Goal: Task Accomplishment & Management: Complete application form

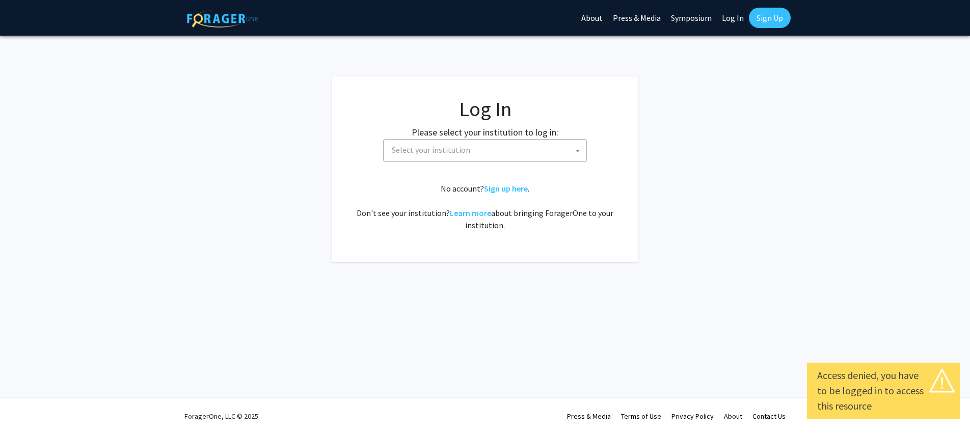
select select
click at [518, 151] on span "Select your institution" at bounding box center [487, 150] width 199 height 21
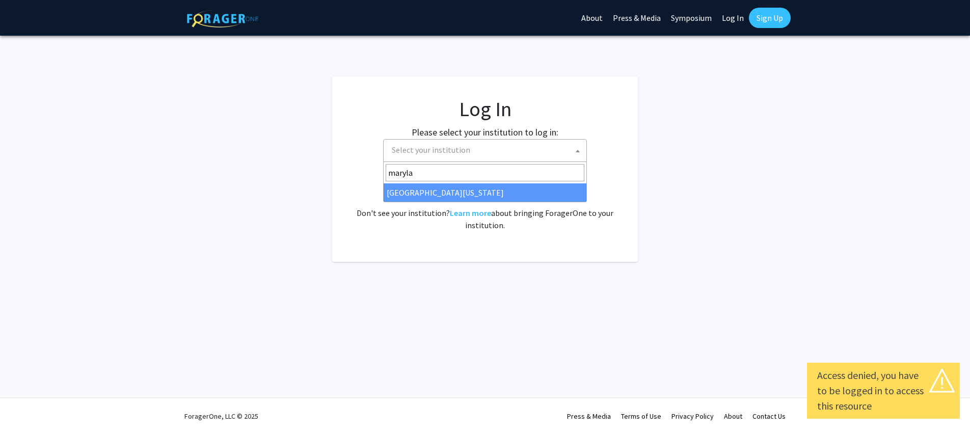
type input "marylan"
select select "31"
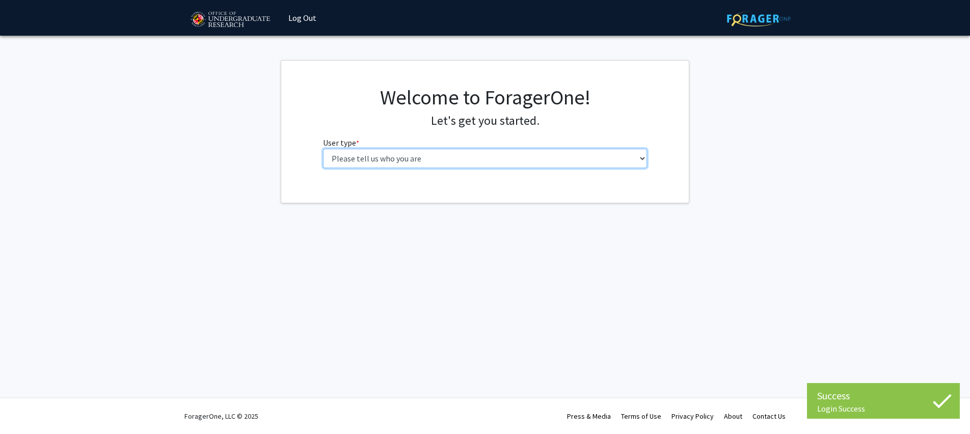
select select "3: doc"
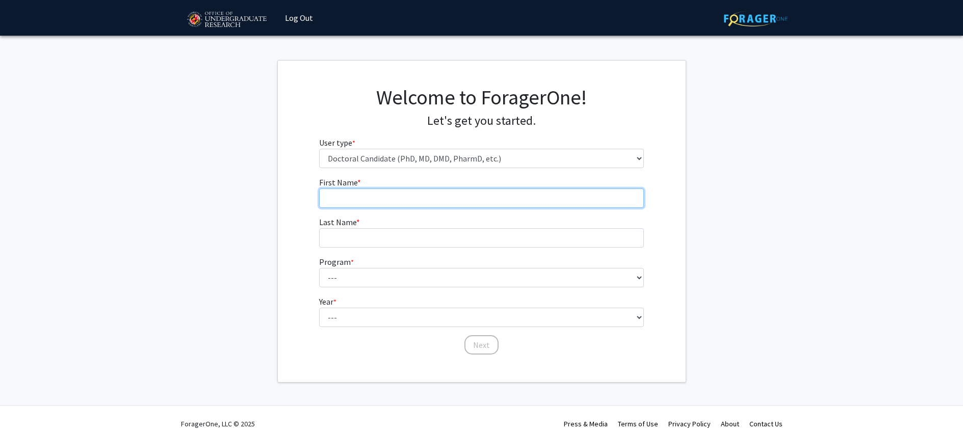
click at [366, 198] on input "First Name * required" at bounding box center [481, 198] width 325 height 19
type input "Pranav"
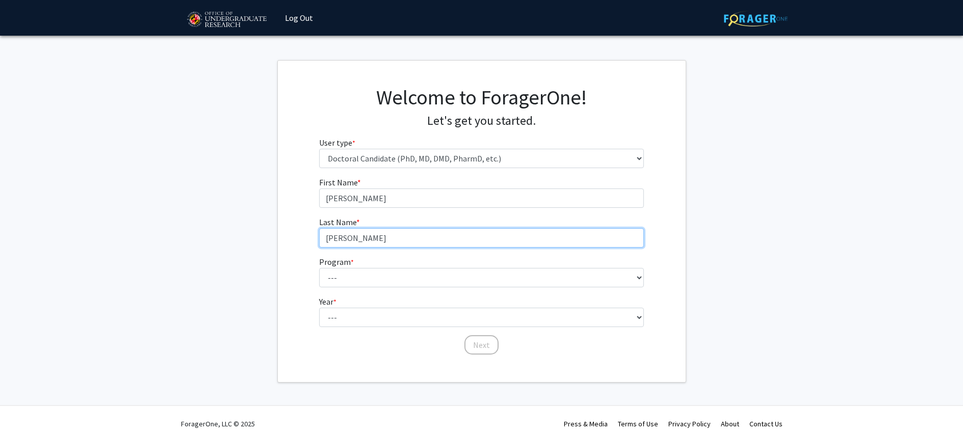
type input "Asthana"
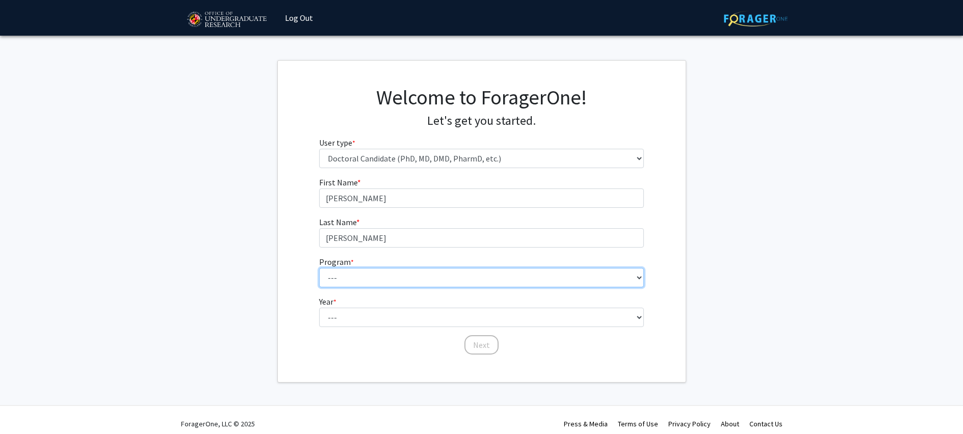
select select "29: 875"
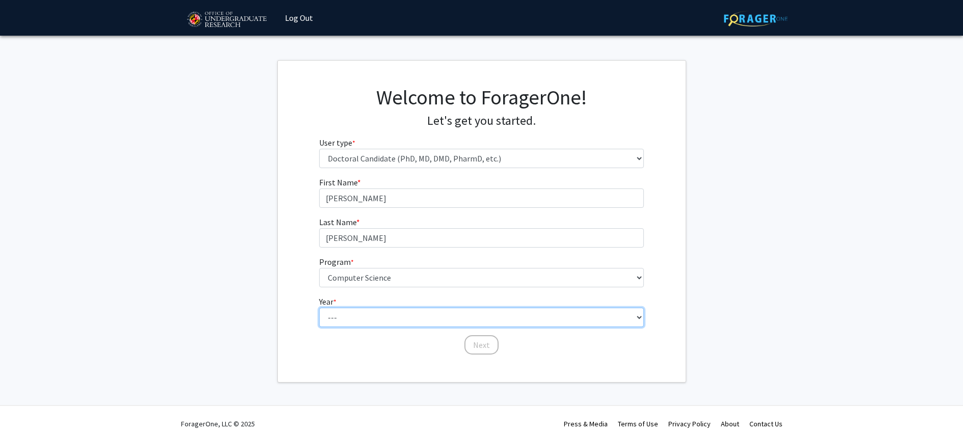
select select "2: second_year"
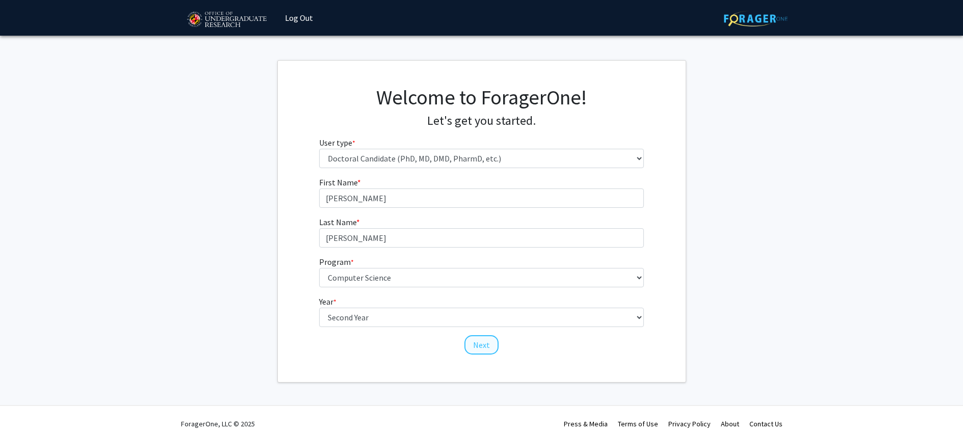
click at [487, 345] on button "Next" at bounding box center [481, 344] width 34 height 19
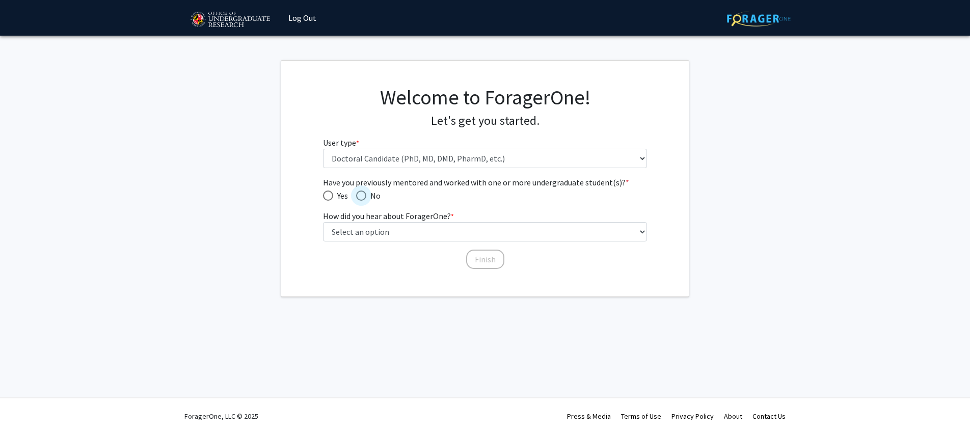
click at [357, 194] on span "Have you previously mentored and worked with one or more undergraduate student(…" at bounding box center [361, 196] width 10 height 10
click at [357, 194] on input "No" at bounding box center [361, 196] width 10 height 10
radio input "true"
select select "5: other"
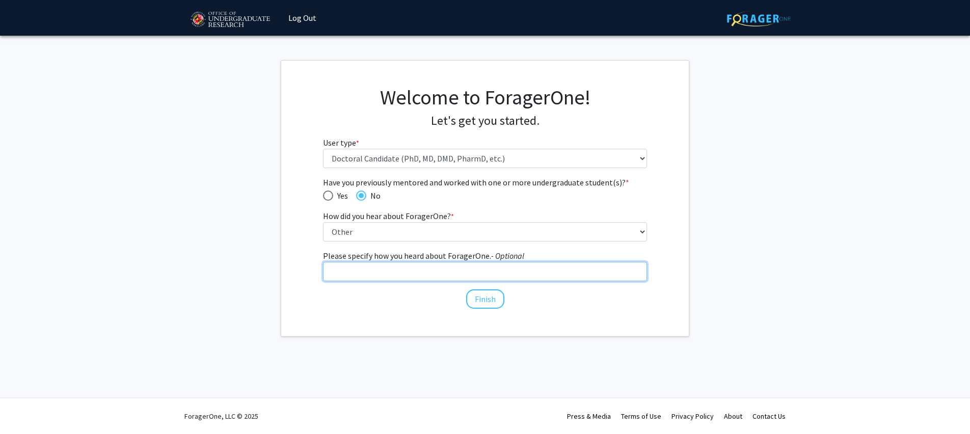
click at [468, 271] on input "Please specify how you heard about ForagerOne. - Optional" at bounding box center [485, 271] width 325 height 19
type input "Slack channel"
click at [485, 292] on button "Finish" at bounding box center [485, 299] width 38 height 19
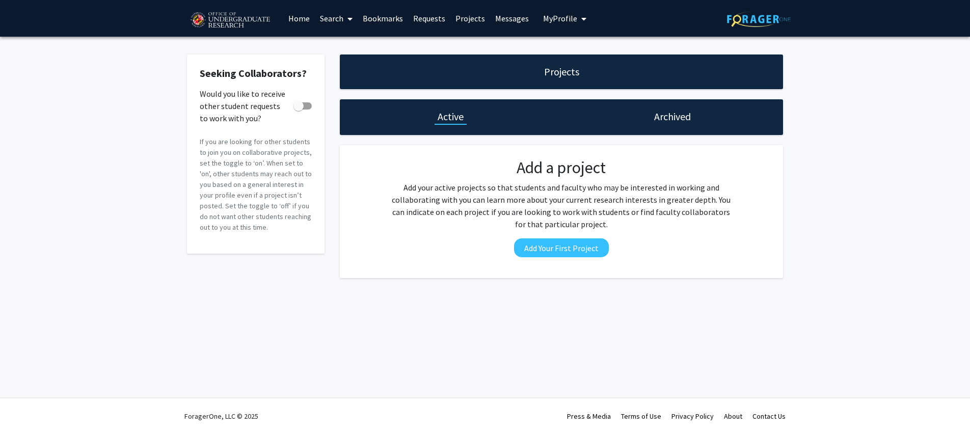
click at [455, 114] on h1 "Active" at bounding box center [451, 117] width 26 height 14
click at [689, 121] on h1 "Archived" at bounding box center [672, 117] width 37 height 14
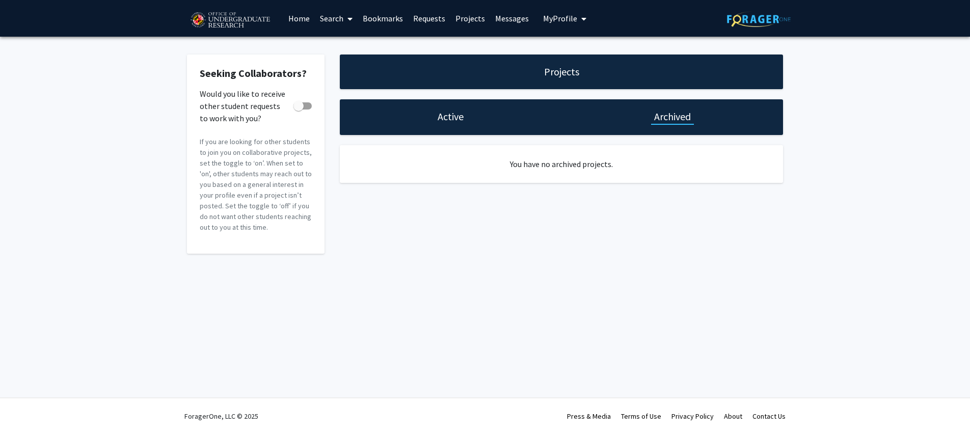
click at [452, 118] on h1 "Active" at bounding box center [451, 117] width 26 height 14
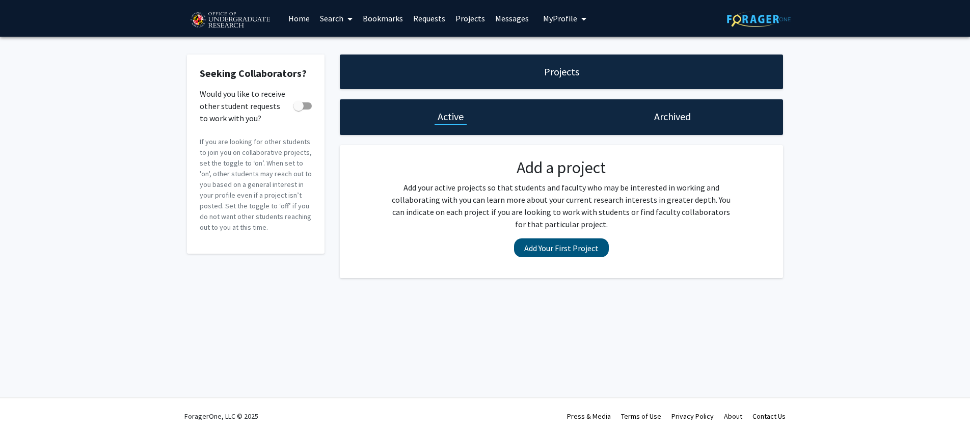
click at [555, 244] on button "Add Your First Project" at bounding box center [561, 248] width 95 height 19
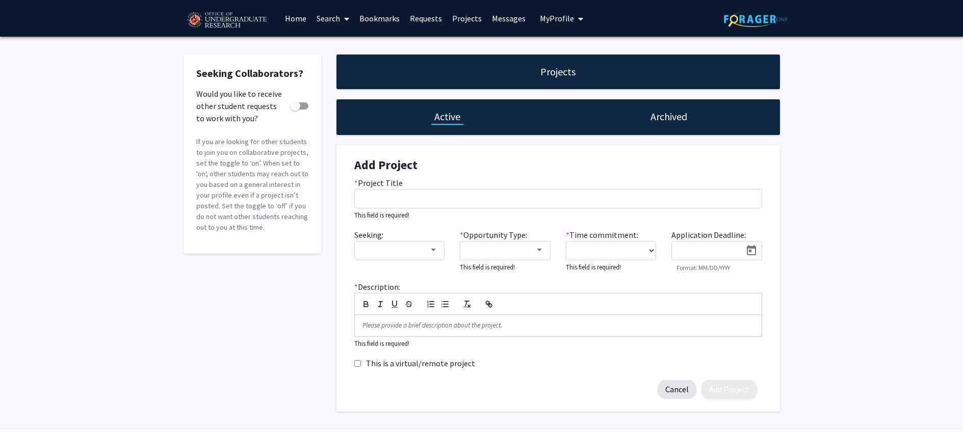
click at [671, 390] on button "Cancel" at bounding box center [676, 389] width 39 height 19
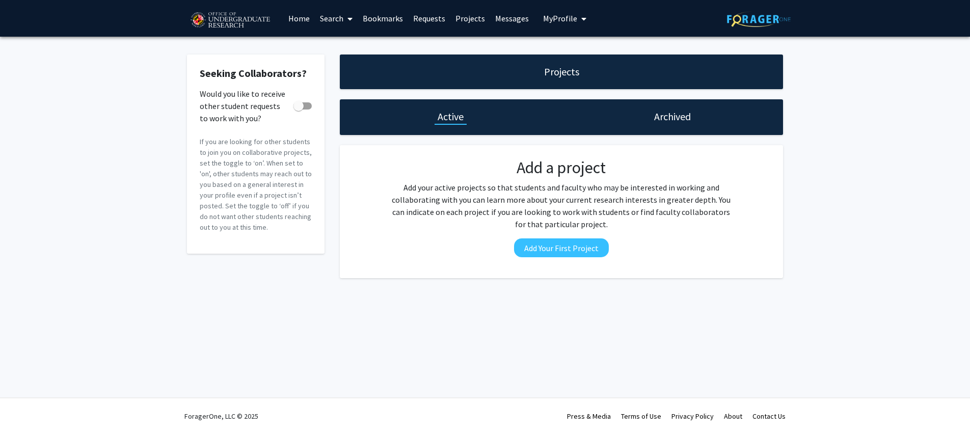
click at [338, 16] on link "Search" at bounding box center [336, 19] width 43 height 36
click at [479, 18] on link "Projects" at bounding box center [471, 19] width 40 height 36
click at [471, 17] on link "Projects" at bounding box center [471, 19] width 40 height 36
click at [566, 15] on span "My Profile" at bounding box center [560, 18] width 34 height 10
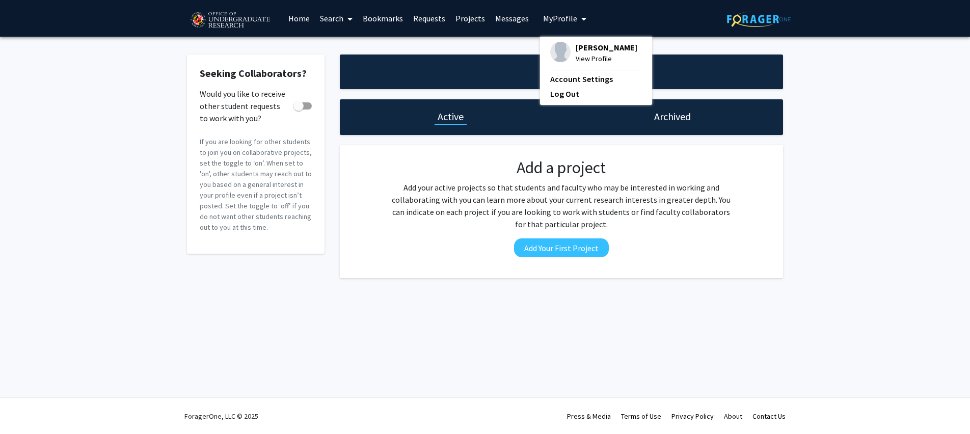
click at [511, 20] on link "Messages" at bounding box center [512, 19] width 44 height 36
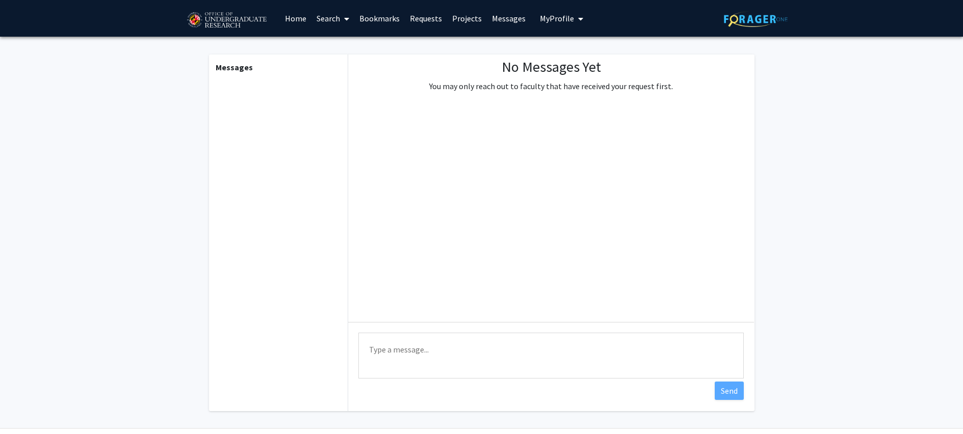
click at [288, 14] on link "Home" at bounding box center [296, 19] width 32 height 36
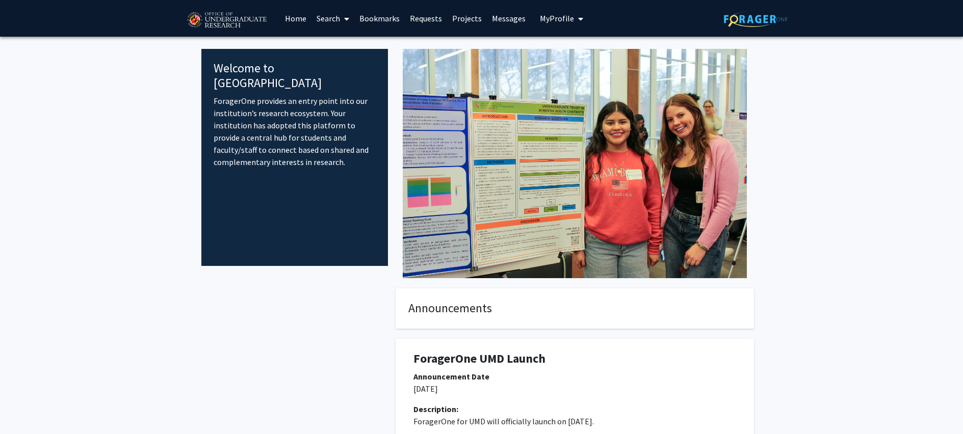
scroll to position [101, 0]
